Goal: Task Accomplishment & Management: Manage account settings

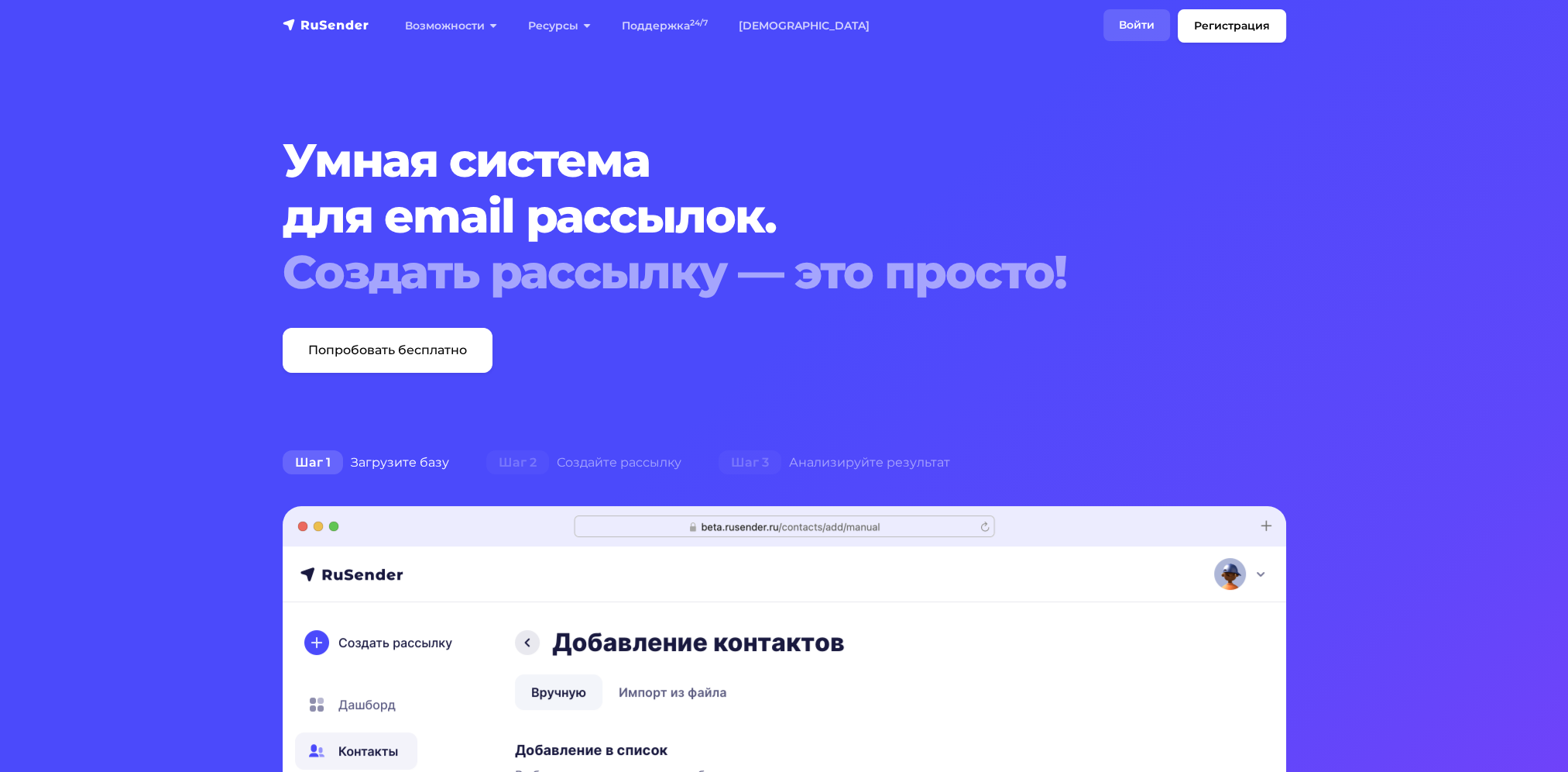
click at [1132, 28] on link "Войти" at bounding box center [1137, 25] width 67 height 31
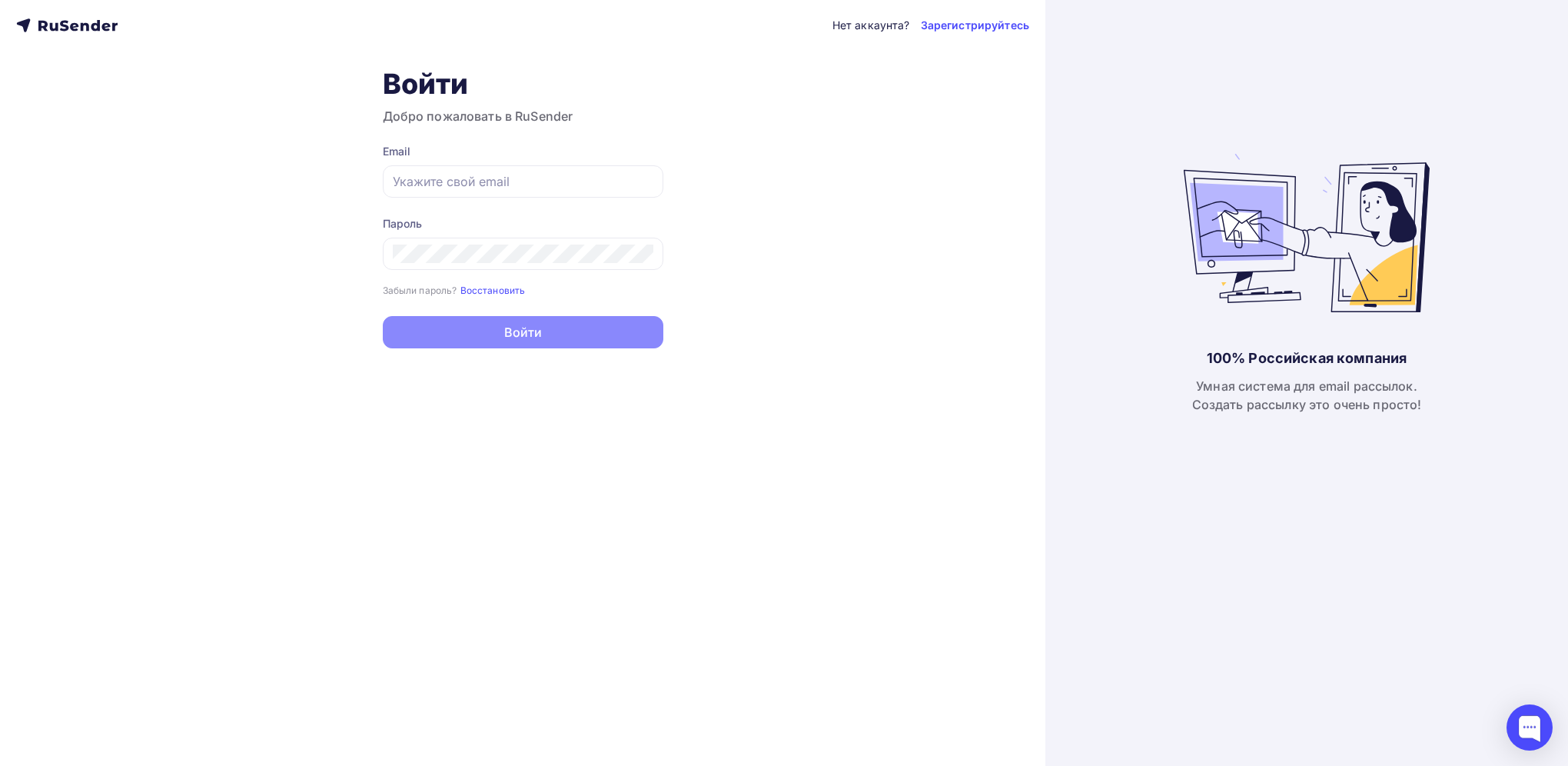
type input "[EMAIL_ADDRESS][DOMAIN_NAME]"
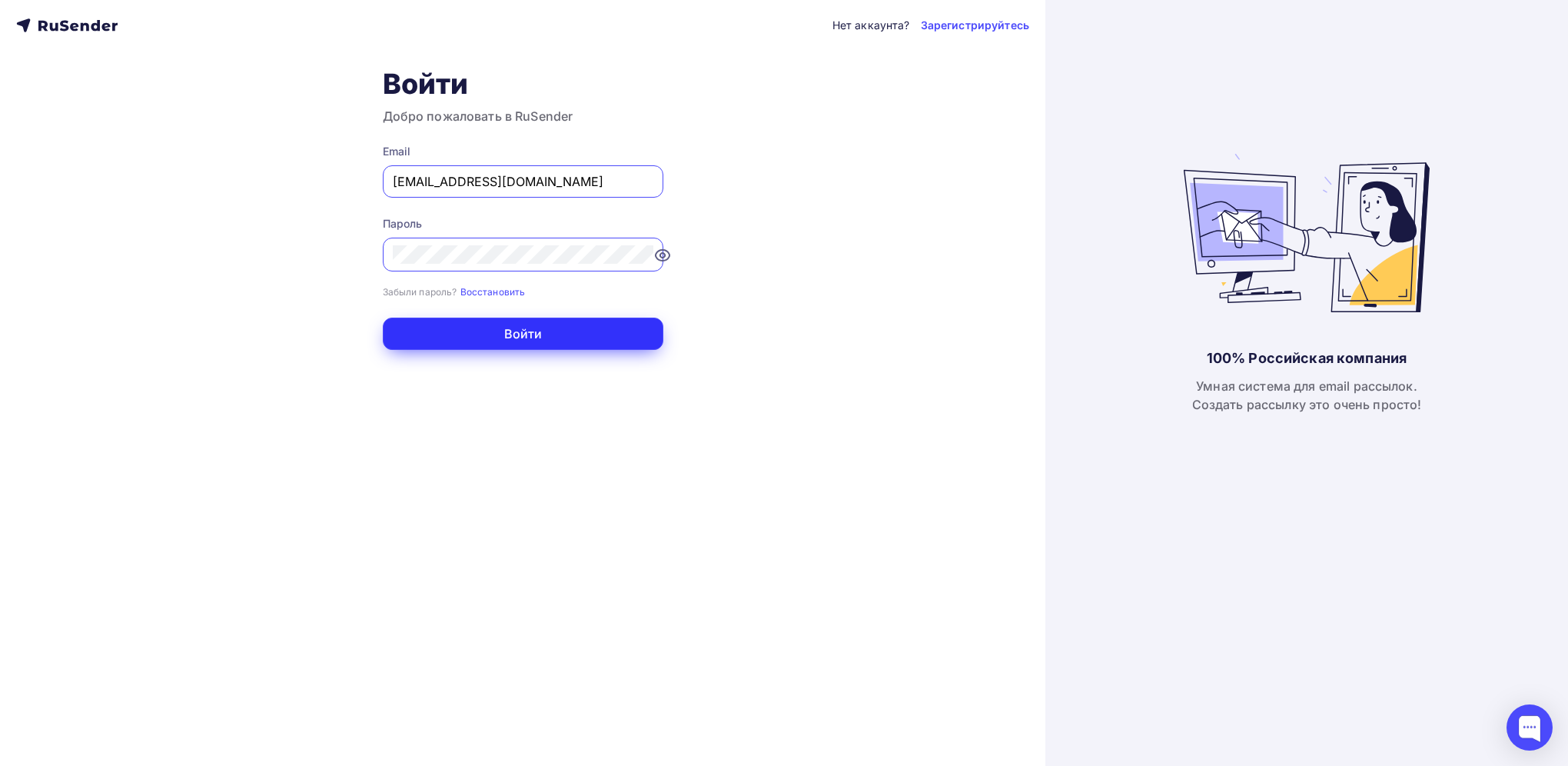
click at [517, 338] on button "Войти" at bounding box center [523, 333] width 280 height 32
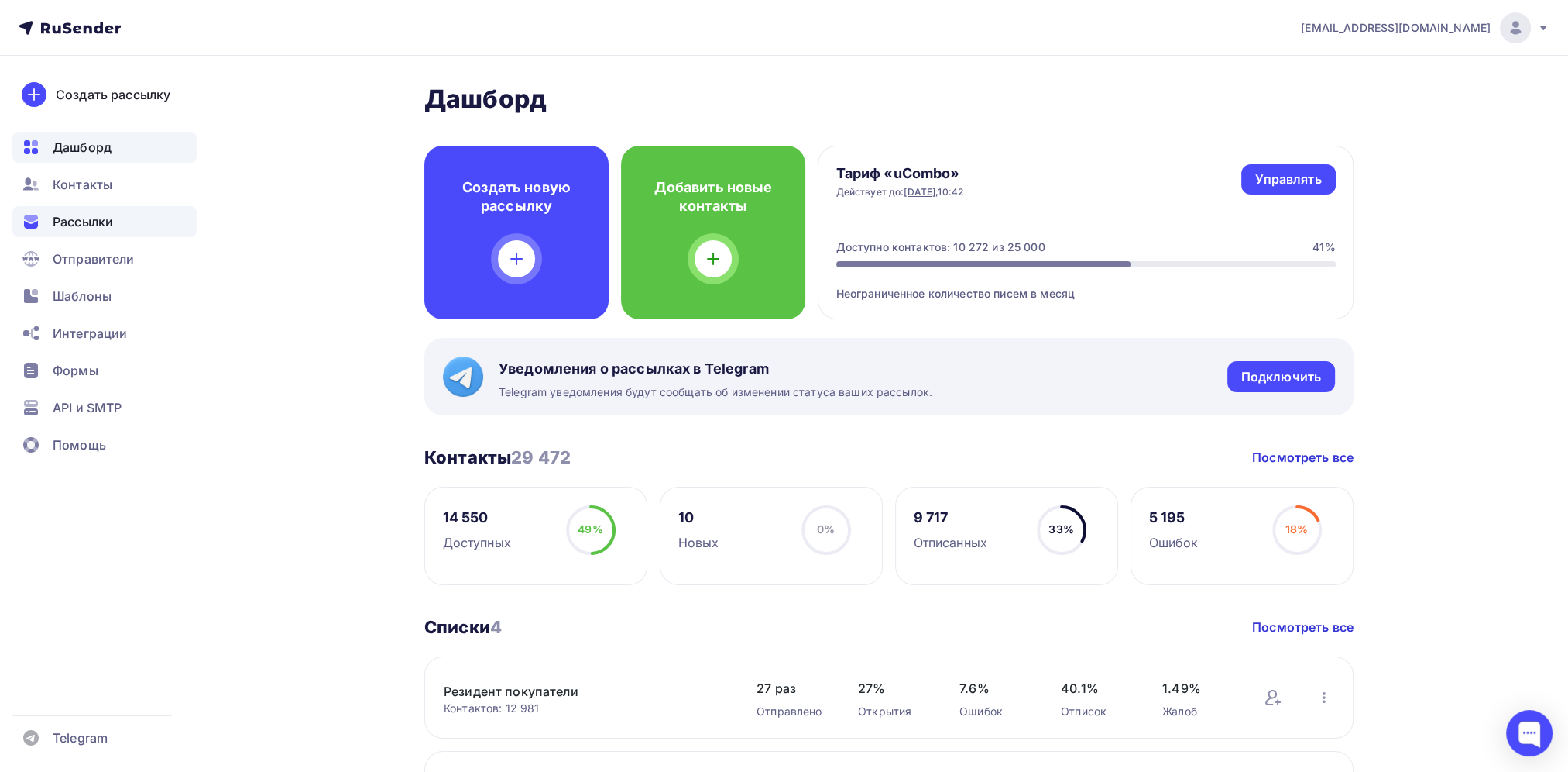
click at [73, 224] on span "Рассылки" at bounding box center [82, 220] width 60 height 18
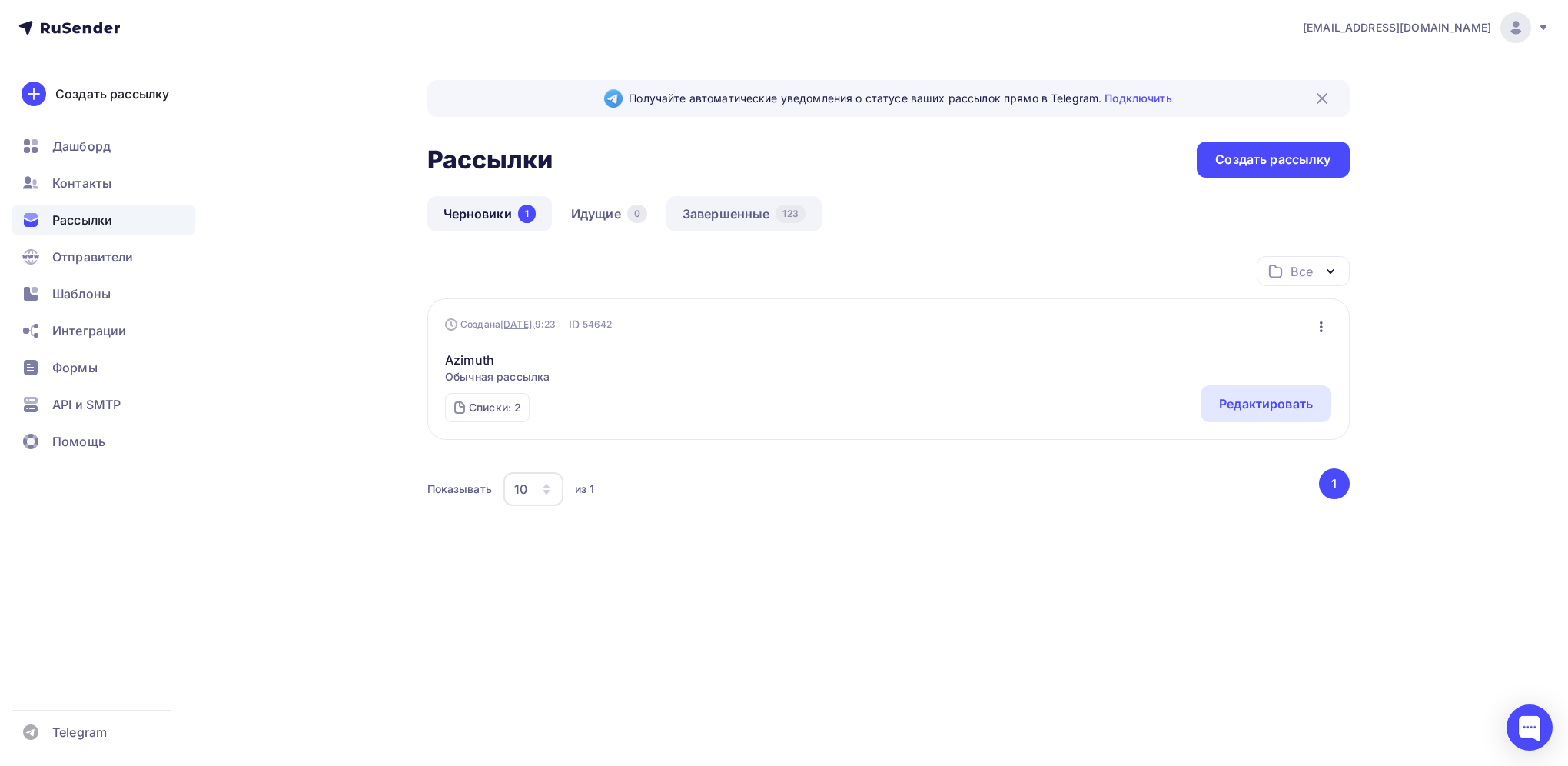
click at [733, 214] on link "Завершенные 123" at bounding box center [744, 213] width 155 height 35
